Goal: Task Accomplishment & Management: Manage account settings

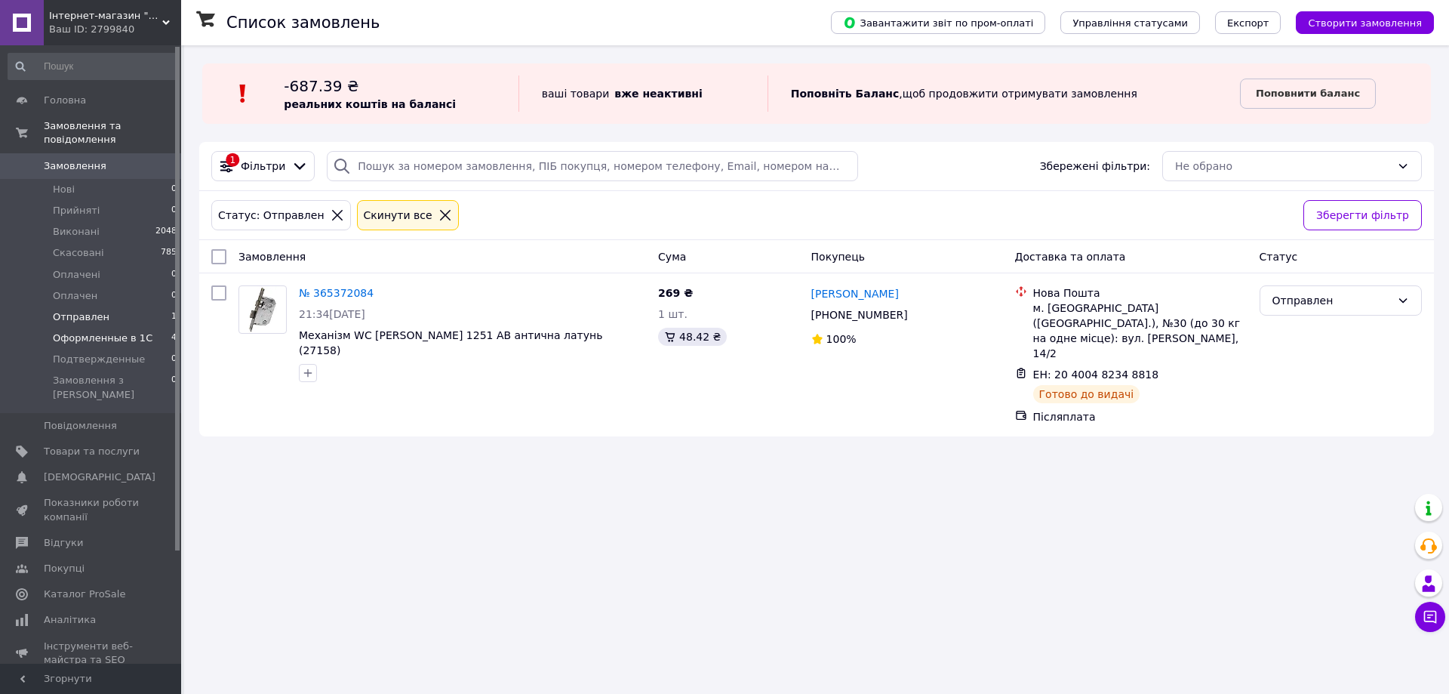
click at [97, 331] on span "Оформленные в 1С" at bounding box center [103, 338] width 100 height 14
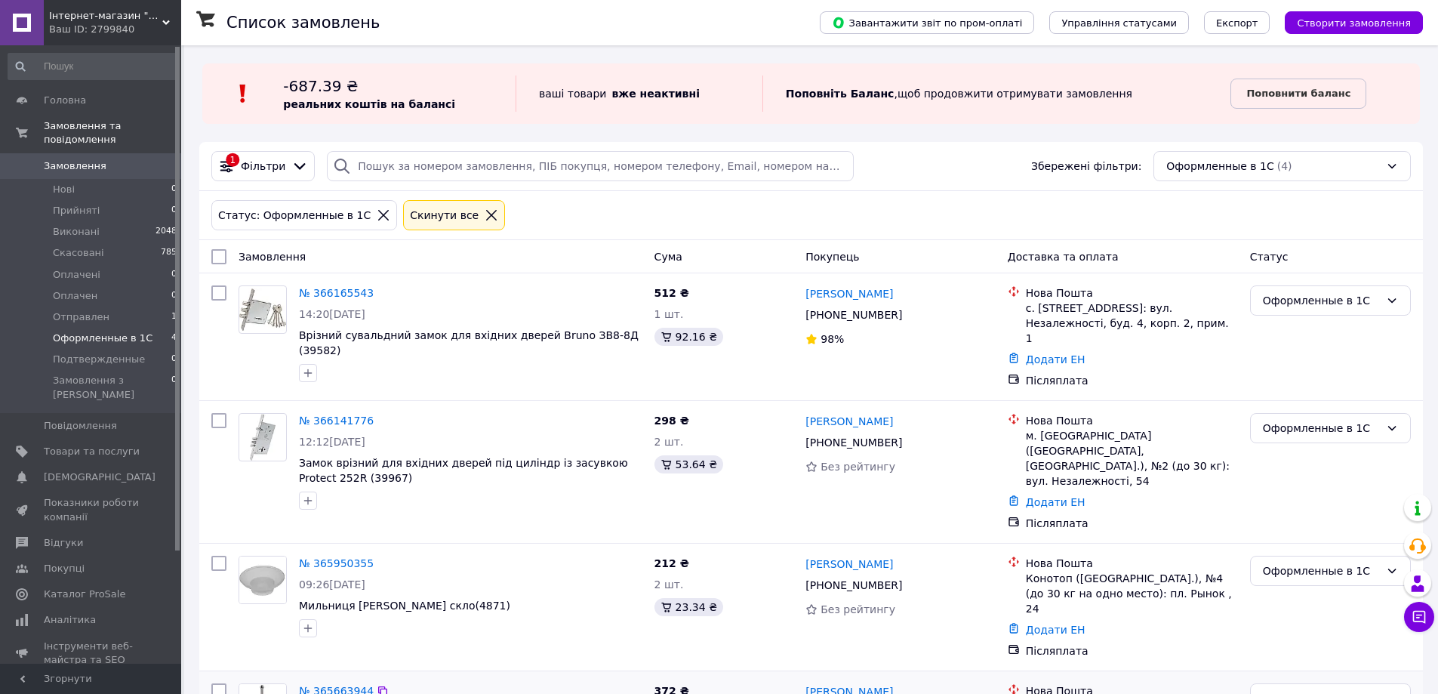
scroll to position [81, 0]
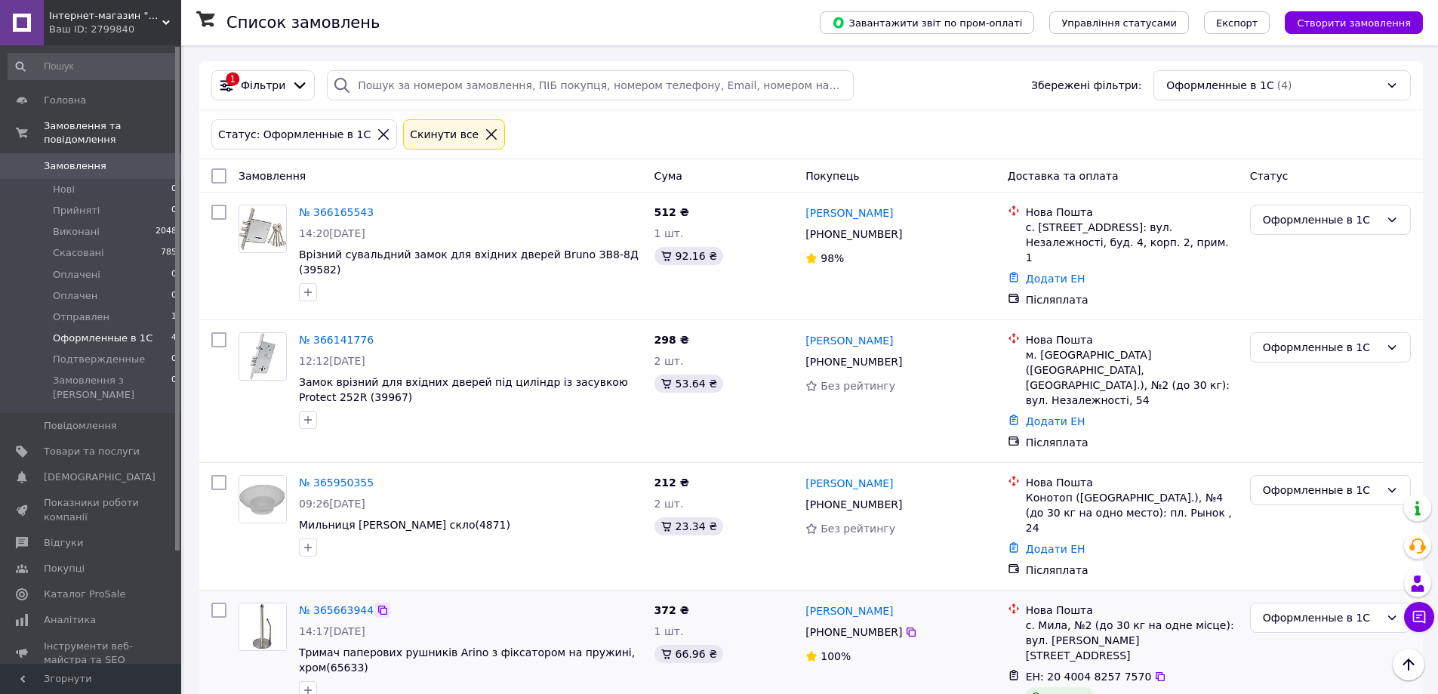
click at [377, 604] on icon at bounding box center [383, 610] width 12 height 12
click at [340, 604] on link "№ 365663944" at bounding box center [336, 610] width 75 height 12
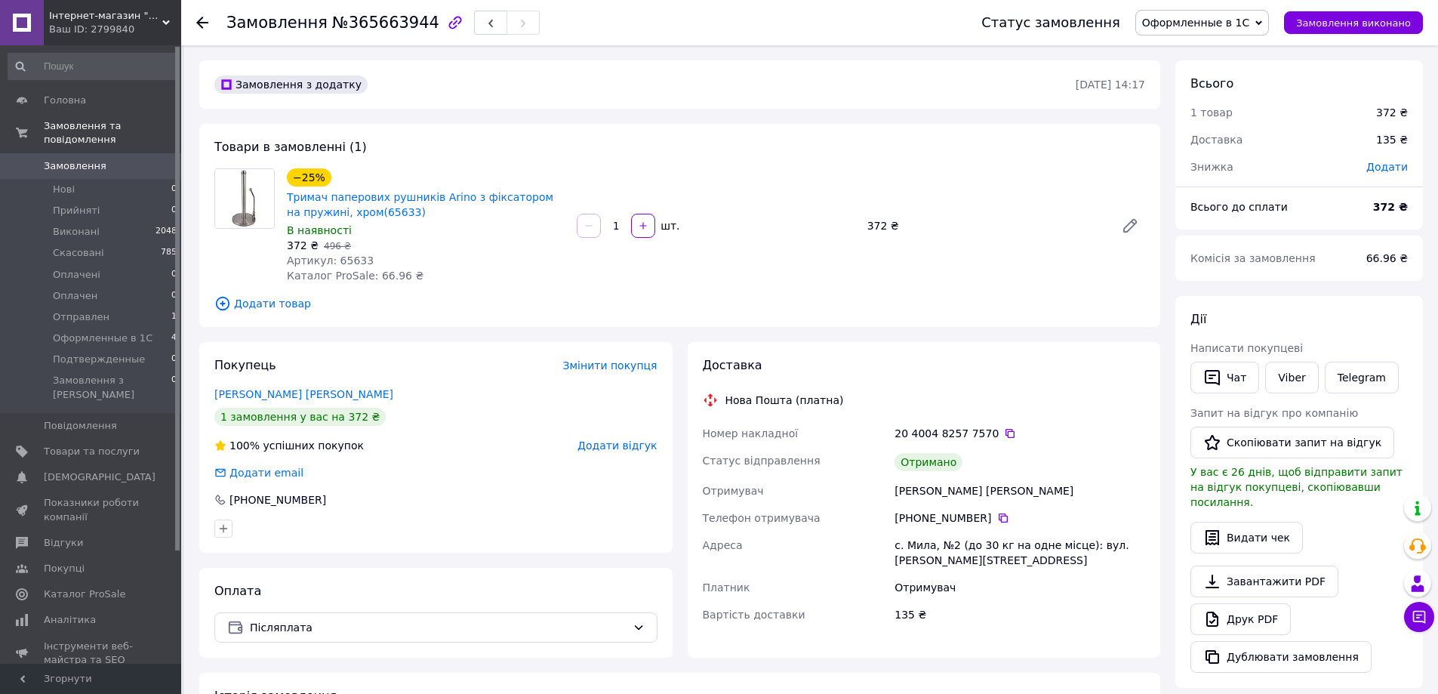
click at [1209, 25] on span "Оформленные в 1С" at bounding box center [1195, 23] width 107 height 12
click at [1208, 74] on li "Виконано" at bounding box center [1202, 75] width 132 height 23
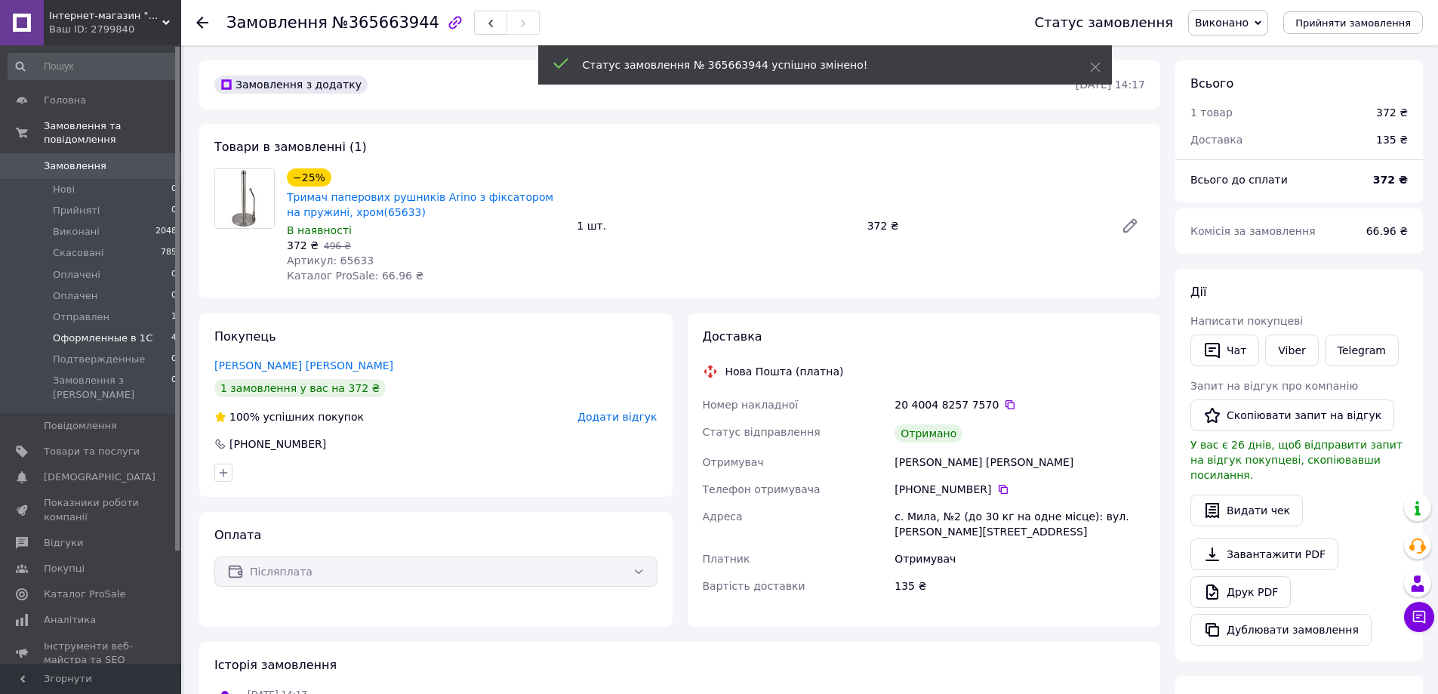
click at [101, 331] on span "Оформленные в 1С" at bounding box center [103, 338] width 100 height 14
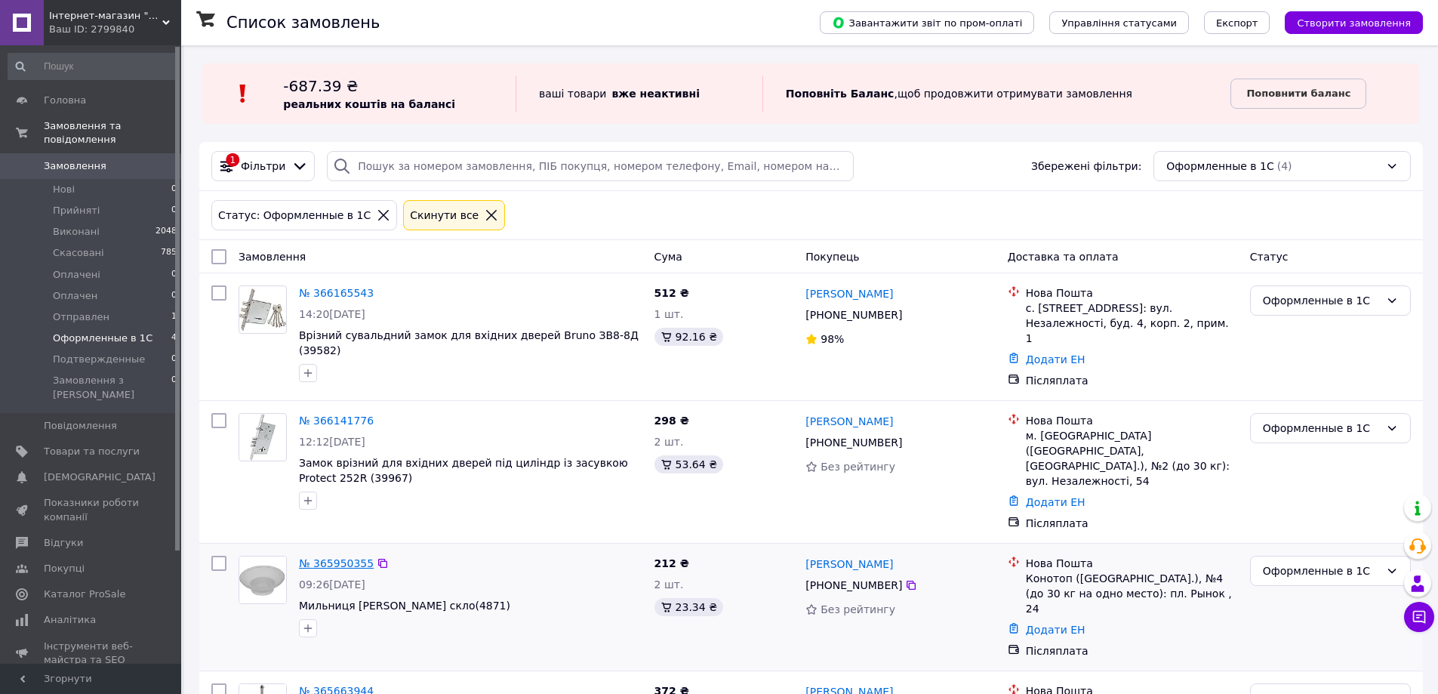
click at [338, 557] on link "№ 365950355" at bounding box center [336, 563] width 75 height 12
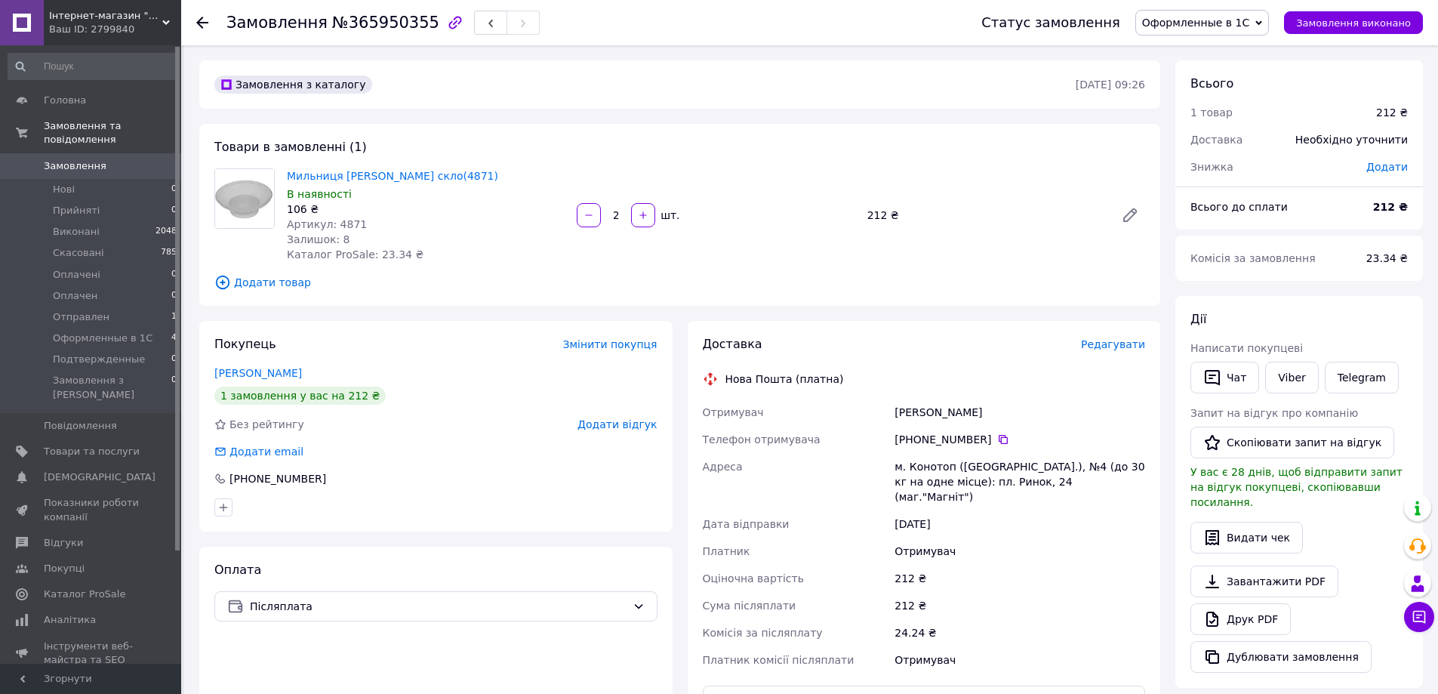
click at [374, 26] on span "№365950355" at bounding box center [385, 23] width 107 height 18
copy span "365950355"
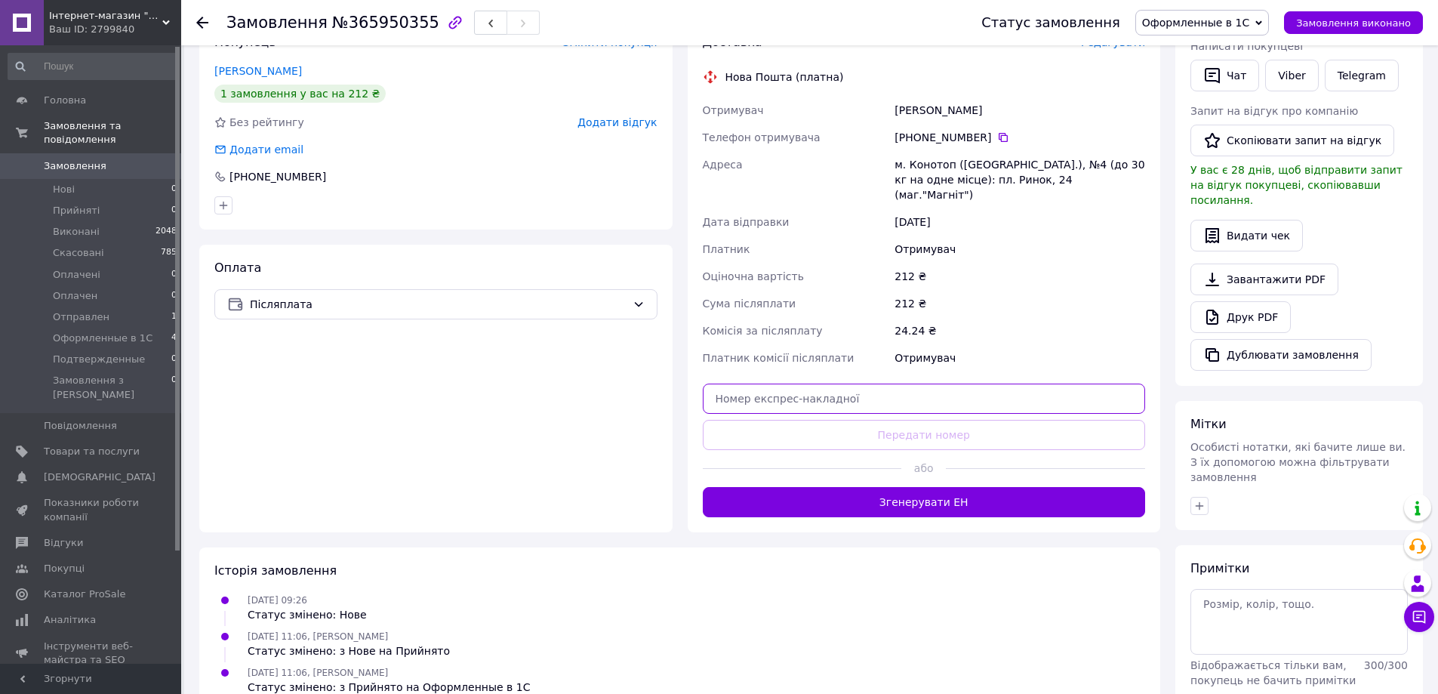
click at [887, 392] on input "text" at bounding box center [924, 398] width 443 height 30
paste input "20400482808121"
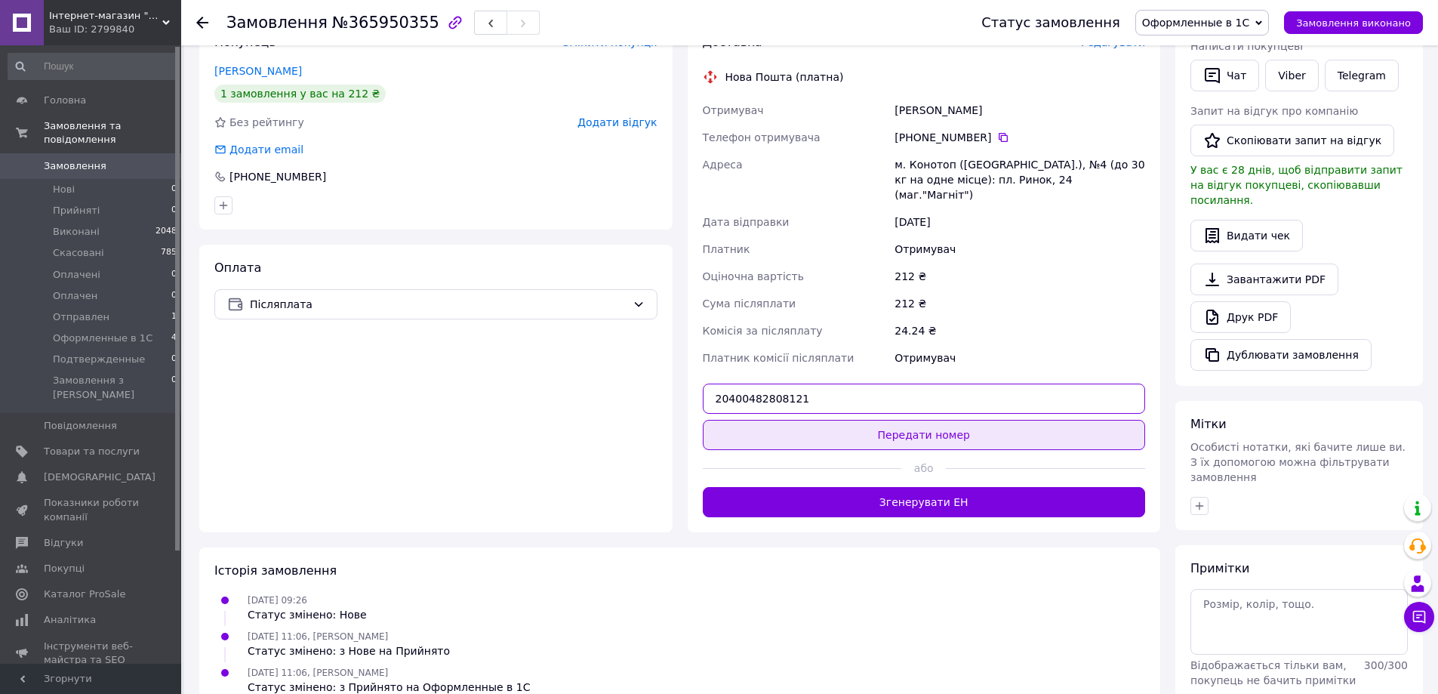
type input "20400482808121"
click at [894, 420] on button "Передати номер" at bounding box center [924, 435] width 443 height 30
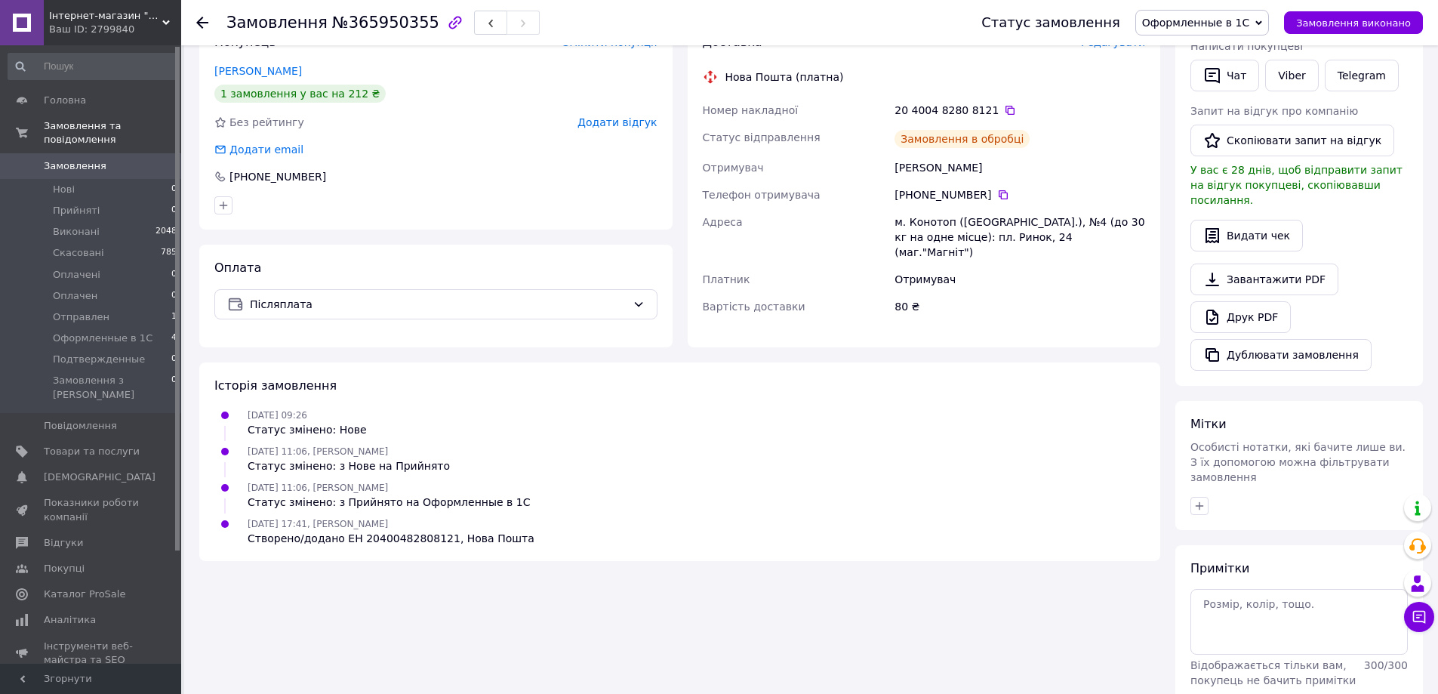
click at [1200, 18] on span "Оформленные в 1С" at bounding box center [1195, 23] width 107 height 12
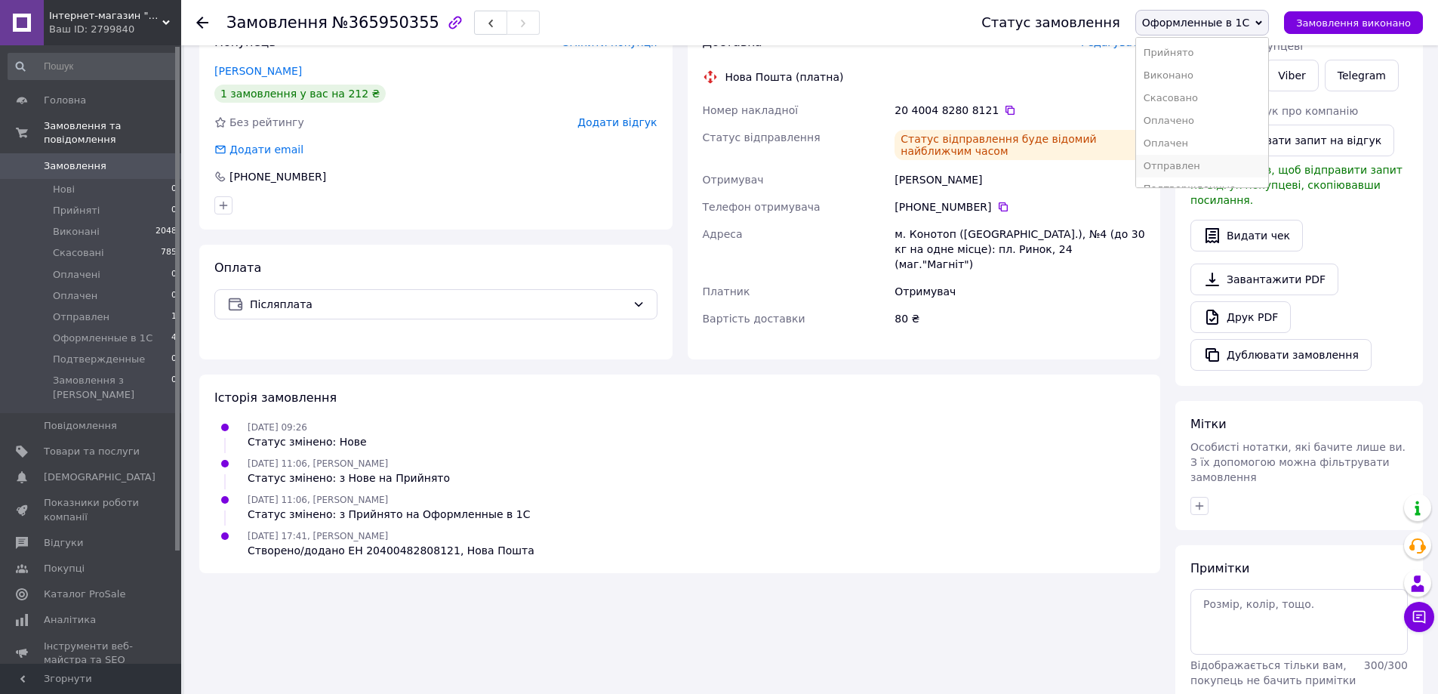
click at [1194, 166] on li "Отправлен" at bounding box center [1202, 166] width 132 height 23
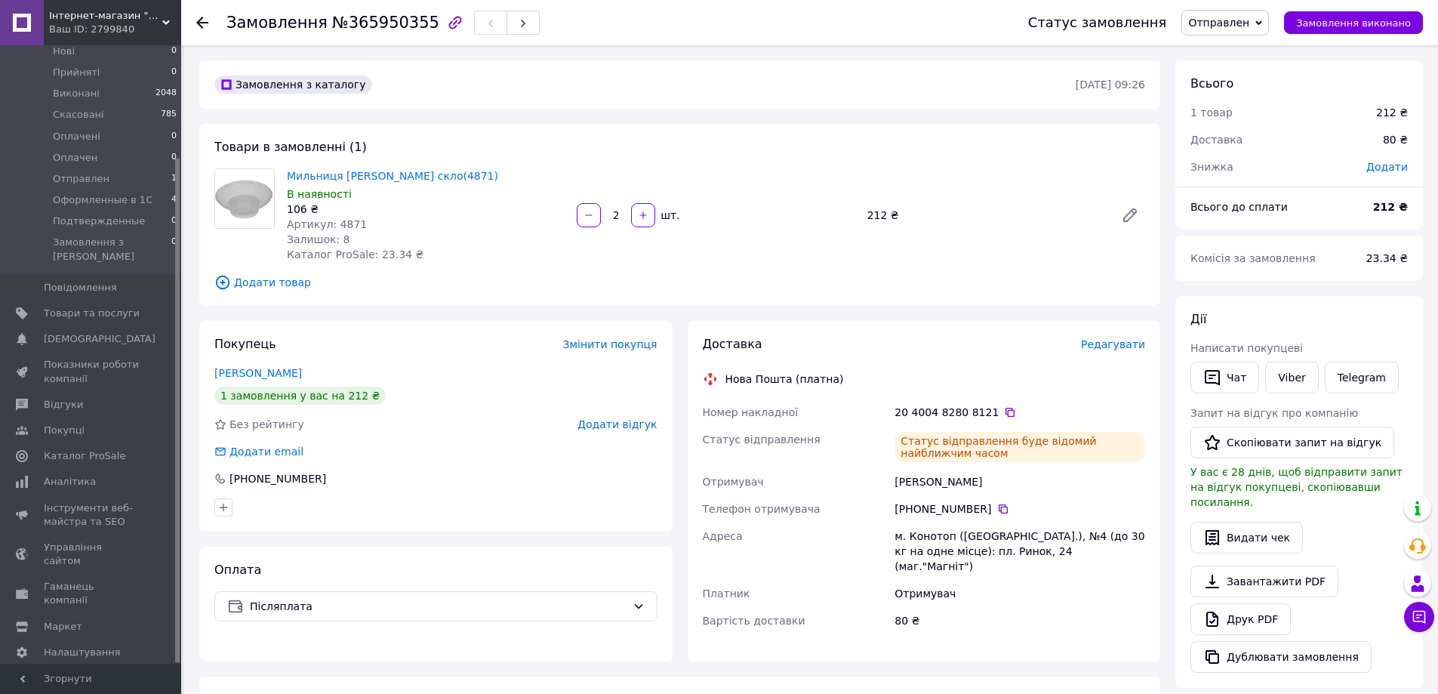
scroll to position [75, 0]
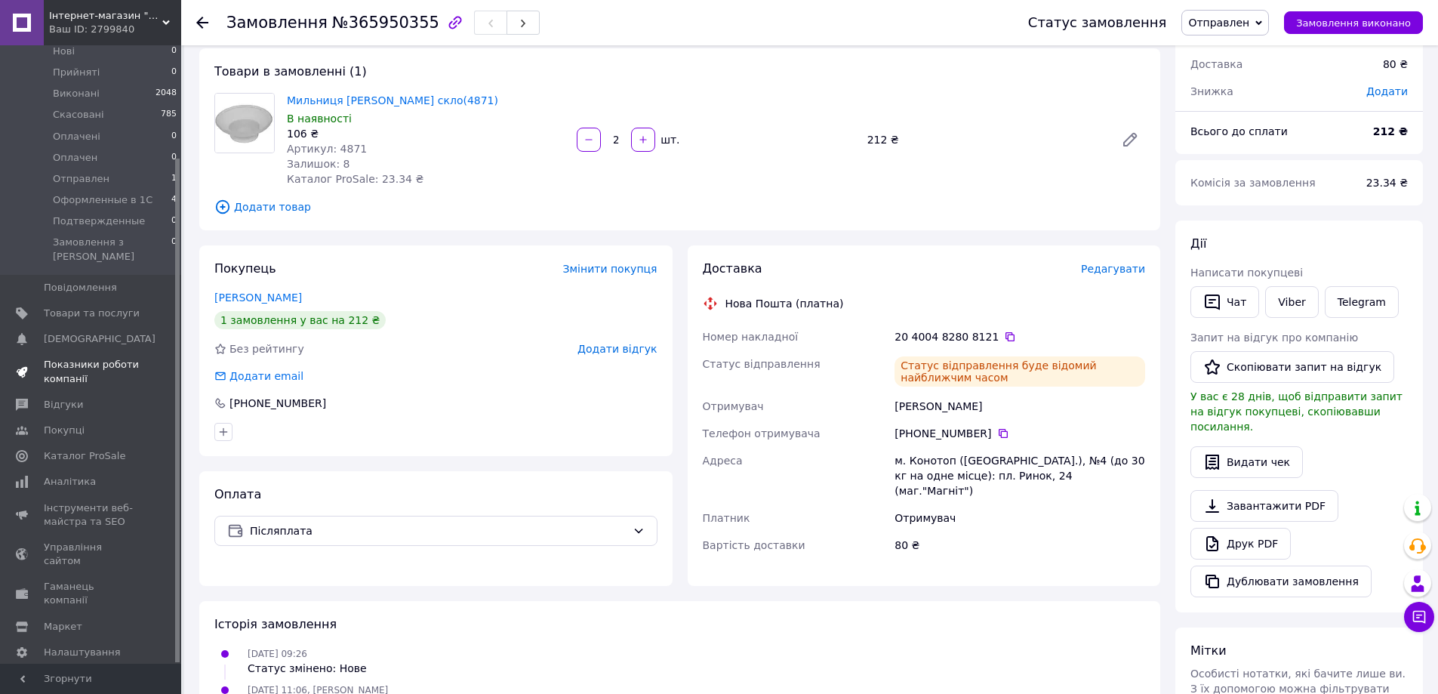
click at [78, 358] on span "Показники роботи компанії" at bounding box center [92, 371] width 96 height 27
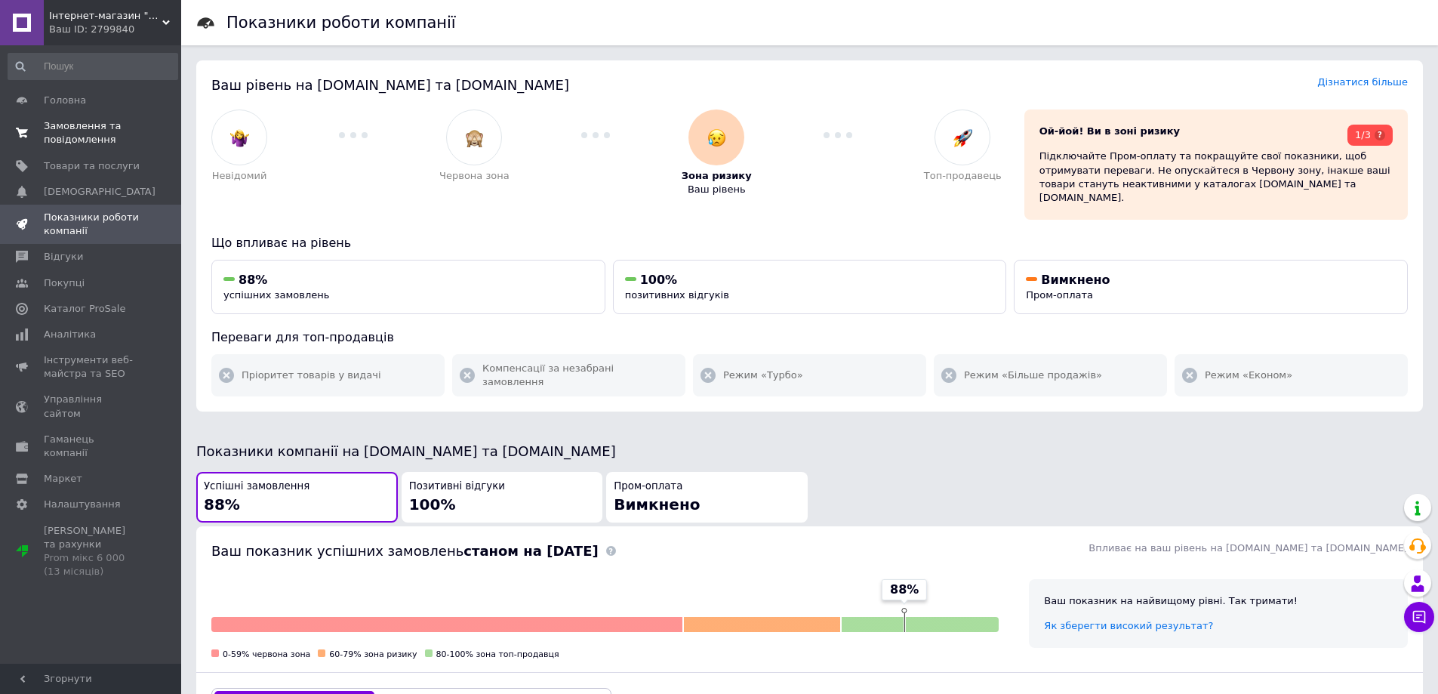
click at [63, 135] on span "Замовлення та повідомлення" at bounding box center [92, 132] width 96 height 27
